Goal: Information Seeking & Learning: Check status

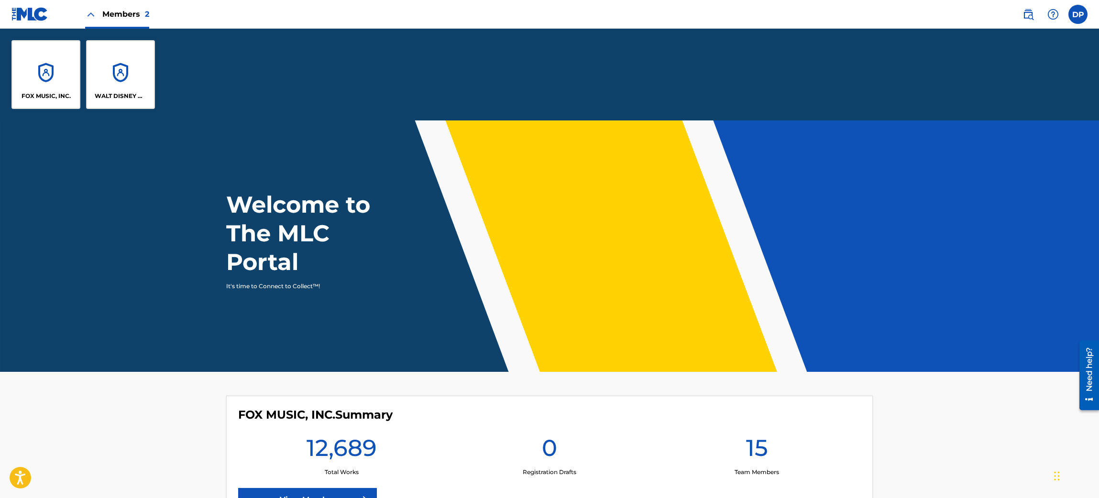
click at [115, 64] on div "WALT DISNEY MUSIC COMPANY" at bounding box center [120, 74] width 69 height 69
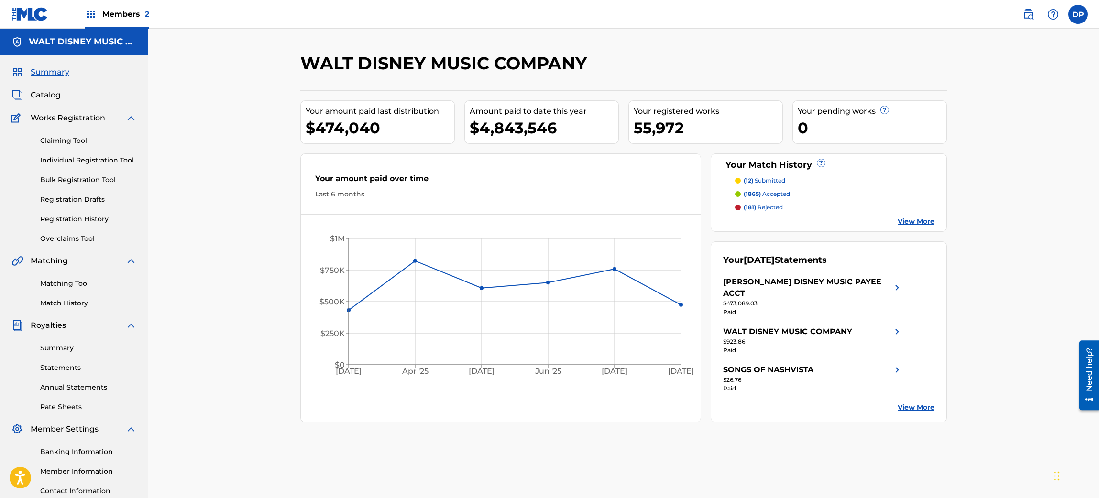
scroll to position [75, 0]
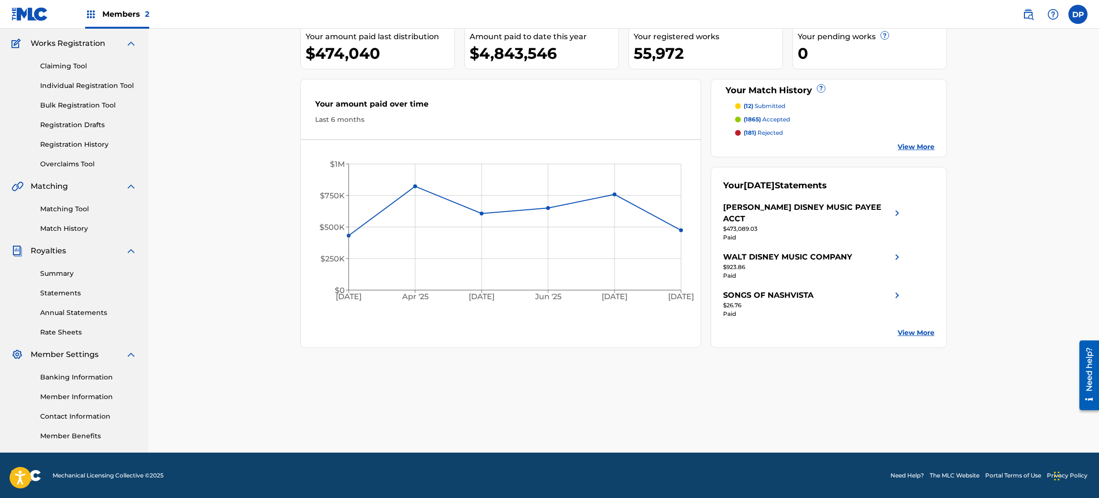
click at [58, 272] on link "Summary" at bounding box center [88, 274] width 97 height 10
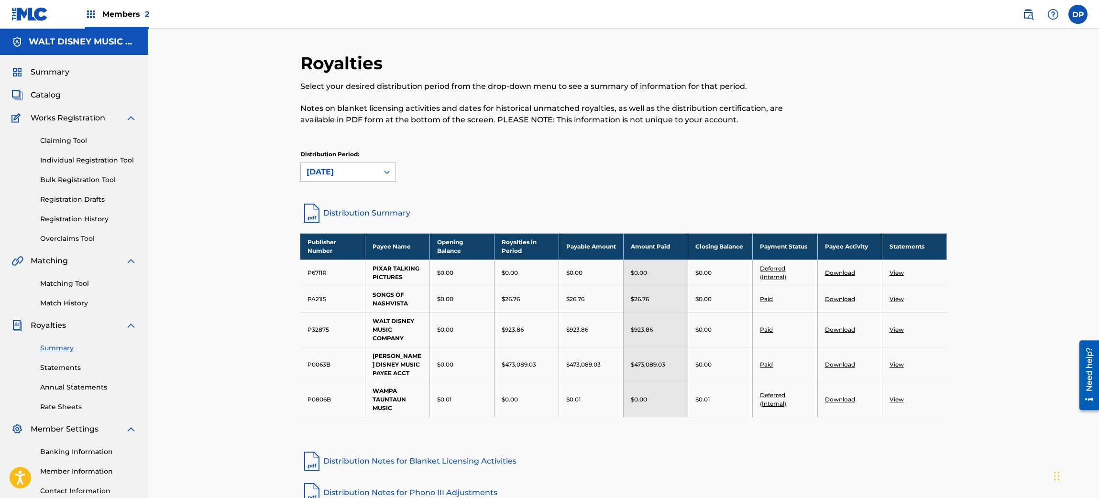
scroll to position [132, 0]
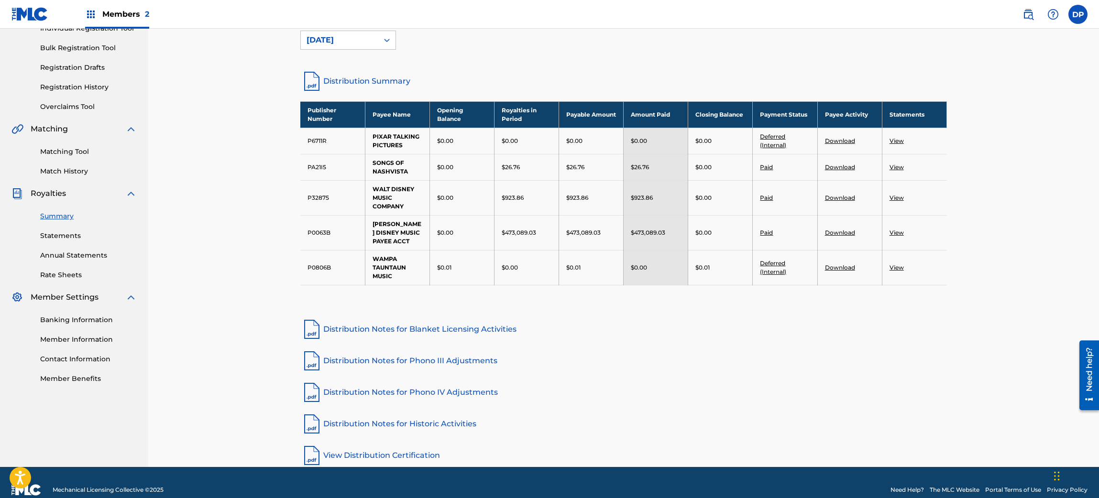
click at [335, 360] on link "Distribution Notes for Phono III Adjustments" at bounding box center [623, 361] width 647 height 23
click at [356, 77] on link "Distribution Summary" at bounding box center [623, 81] width 647 height 23
click at [748, 81] on link "Distribution Summary" at bounding box center [623, 81] width 647 height 23
click at [338, 388] on link "Distribution Notes for Phono IV Adjustments" at bounding box center [623, 392] width 647 height 23
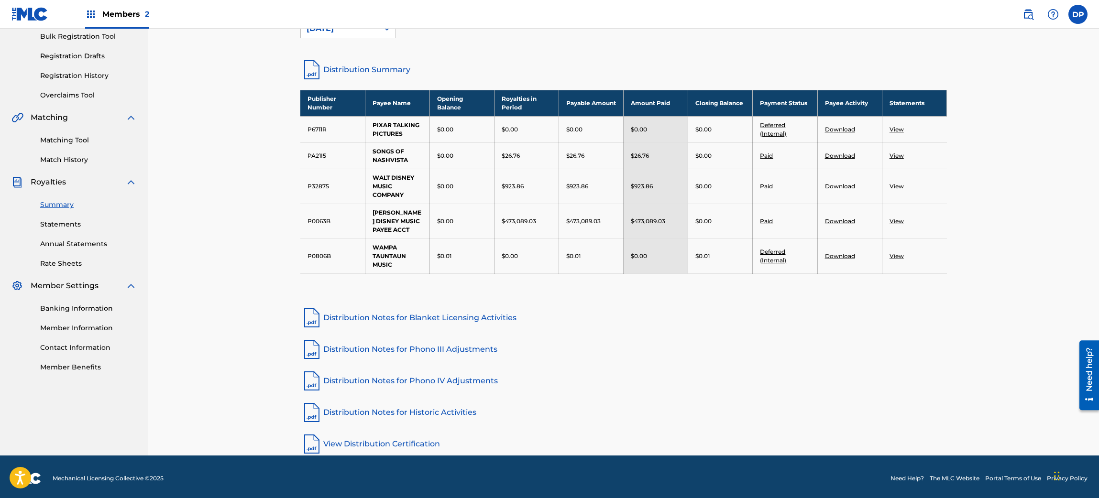
scroll to position [147, 0]
